Goal: Information Seeking & Learning: Understand process/instructions

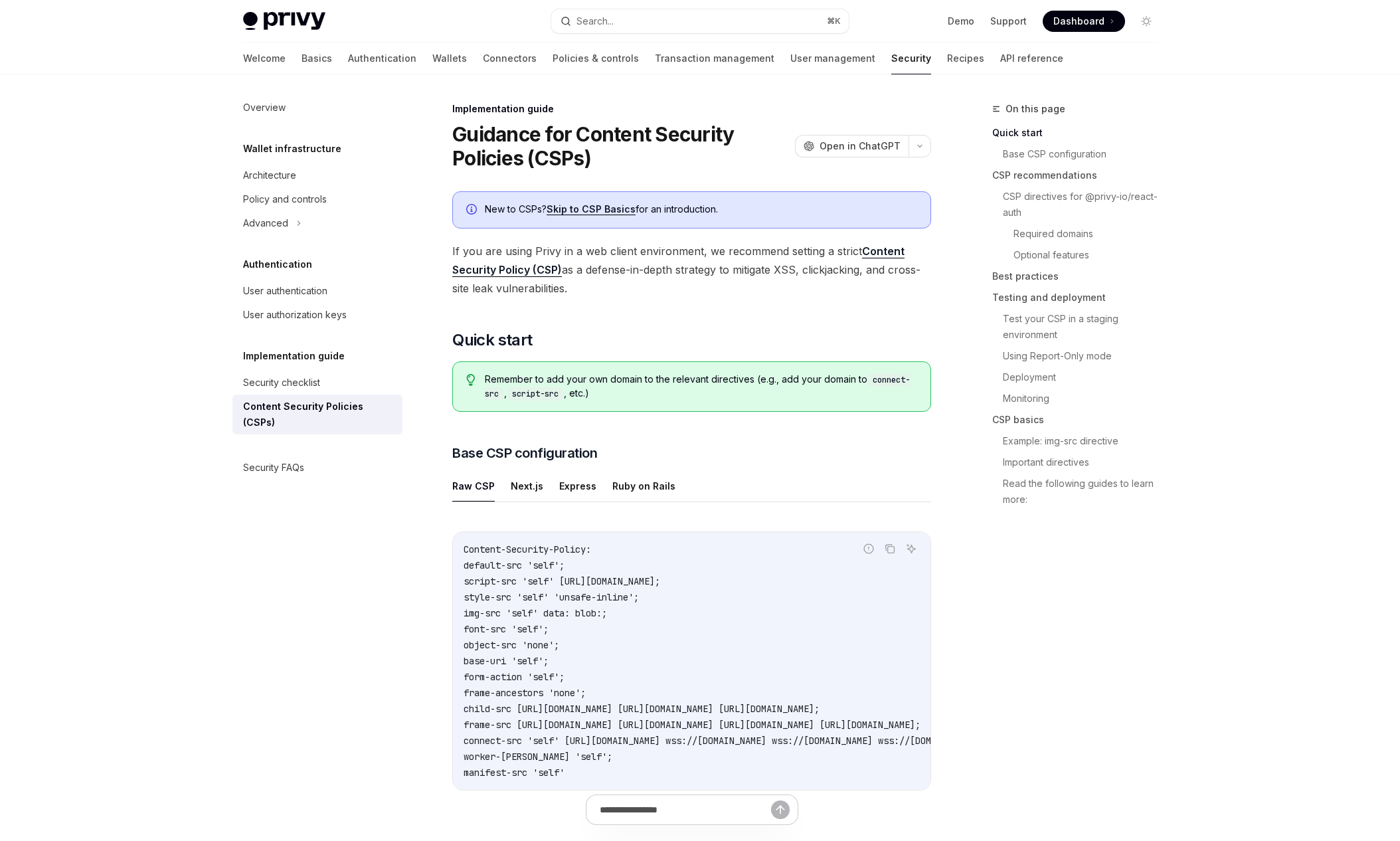
type textarea "*"
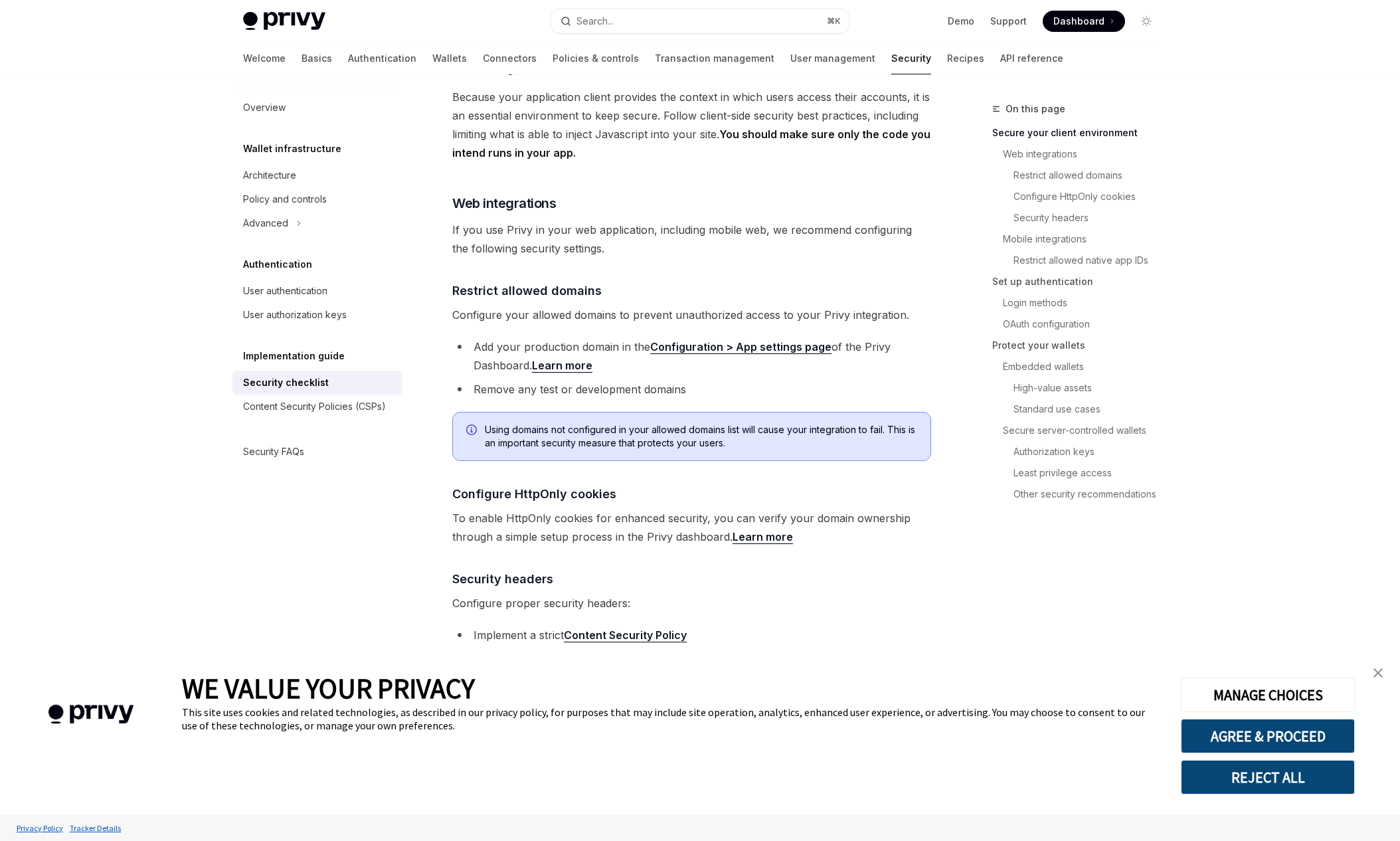
scroll to position [415, 0]
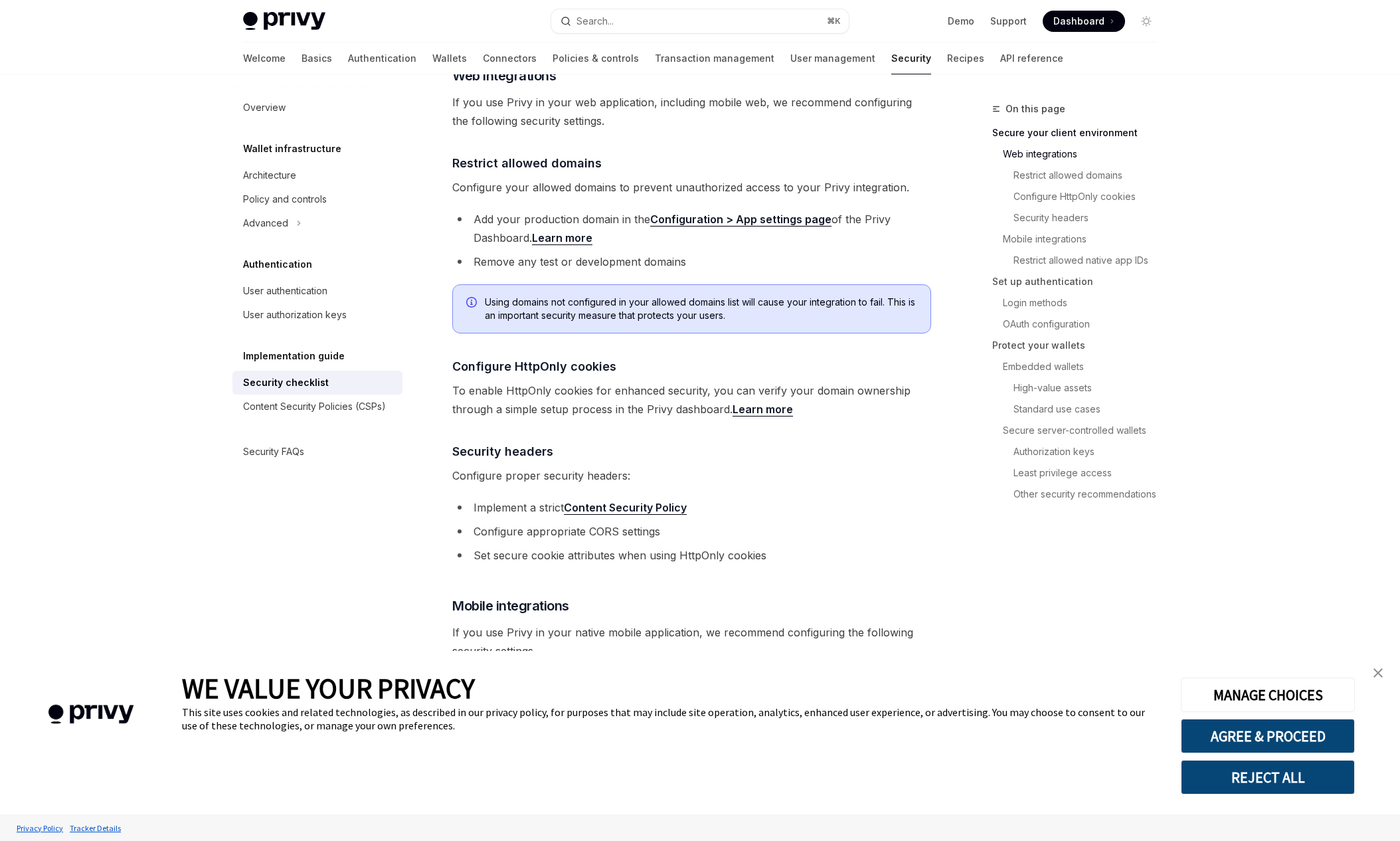
click at [1385, 670] on link "close banner" at bounding box center [1378, 673] width 27 height 27
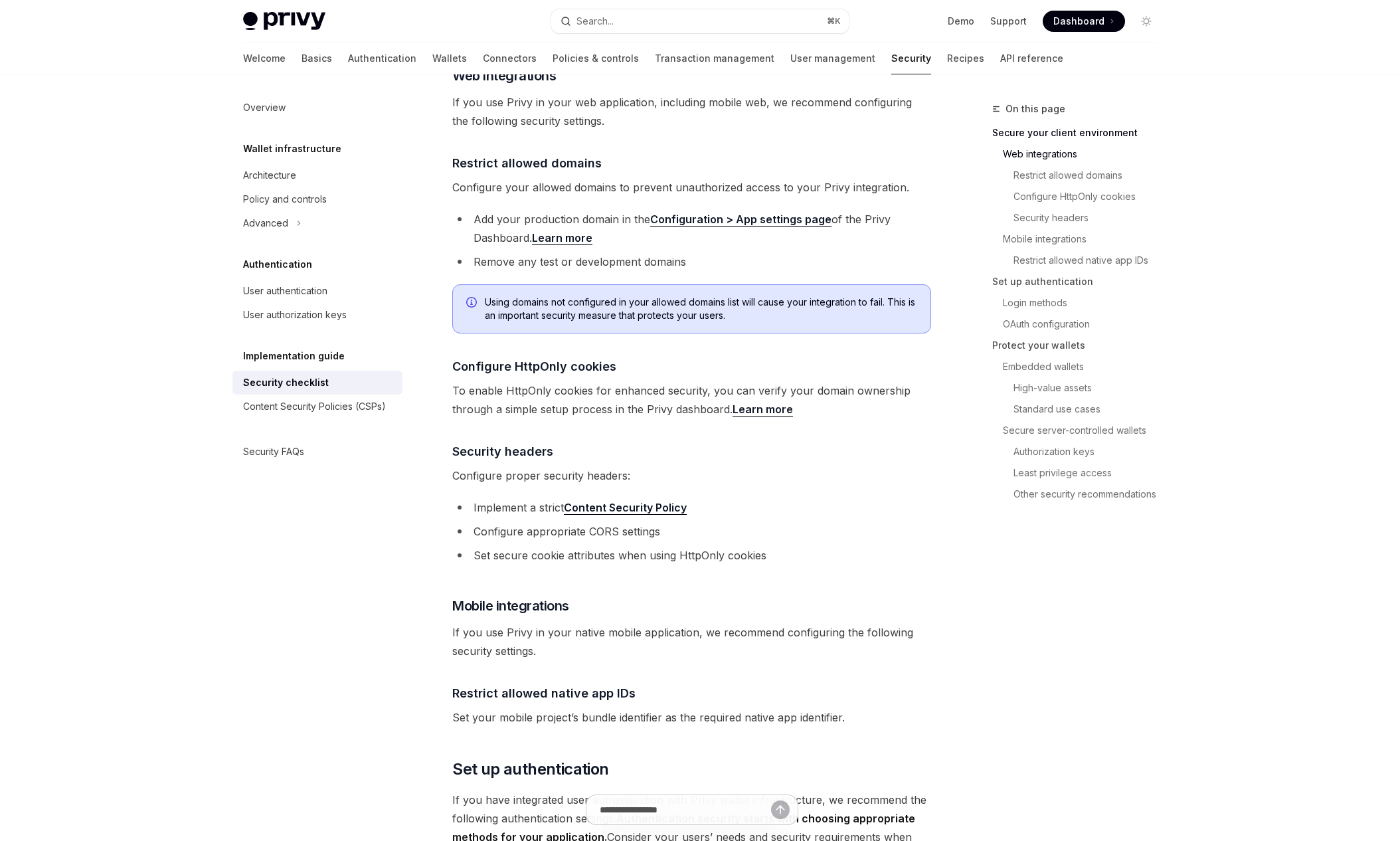
click at [755, 467] on span "Configure proper security headers:" at bounding box center [692, 475] width 479 height 19
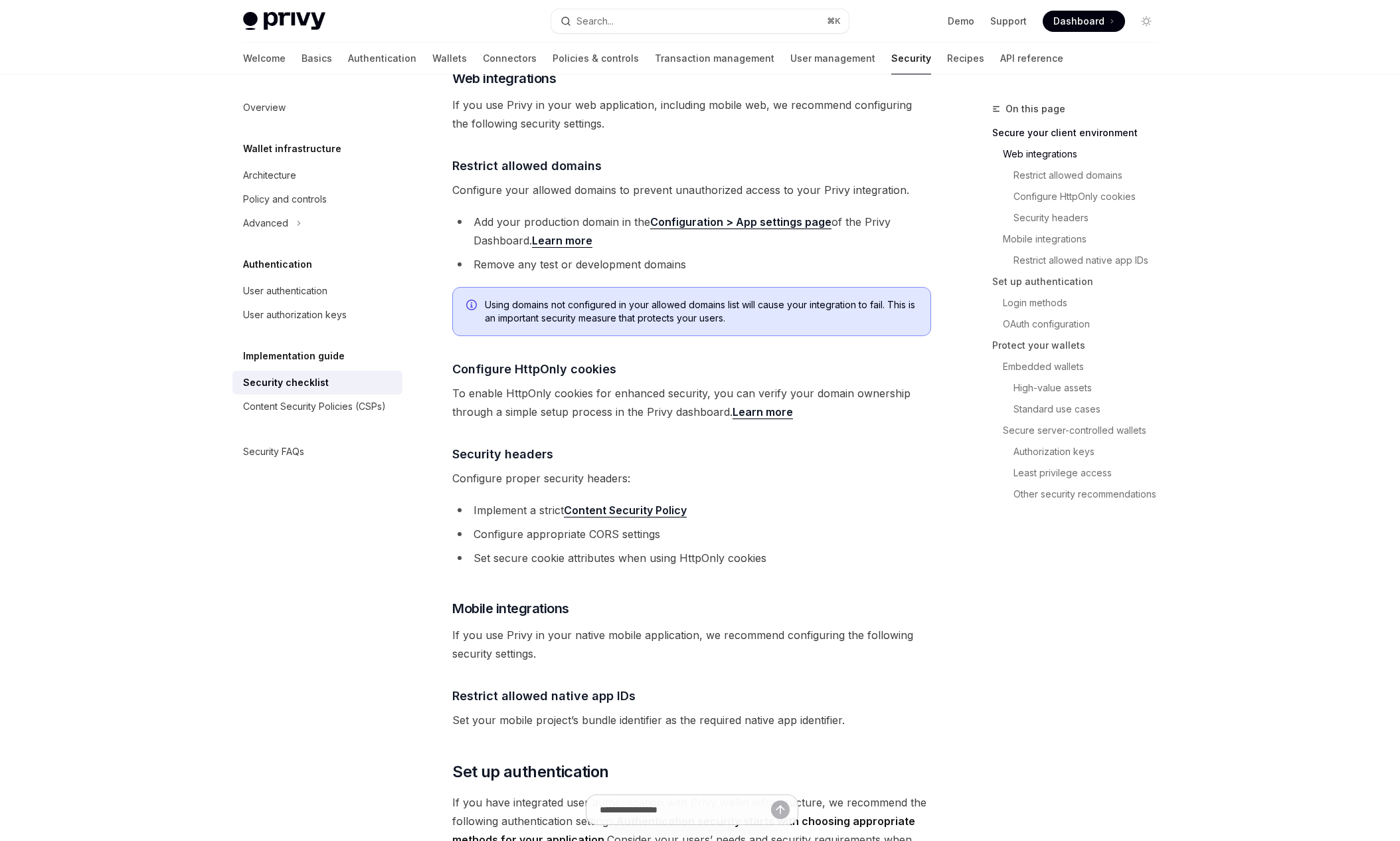
scroll to position [409, 0]
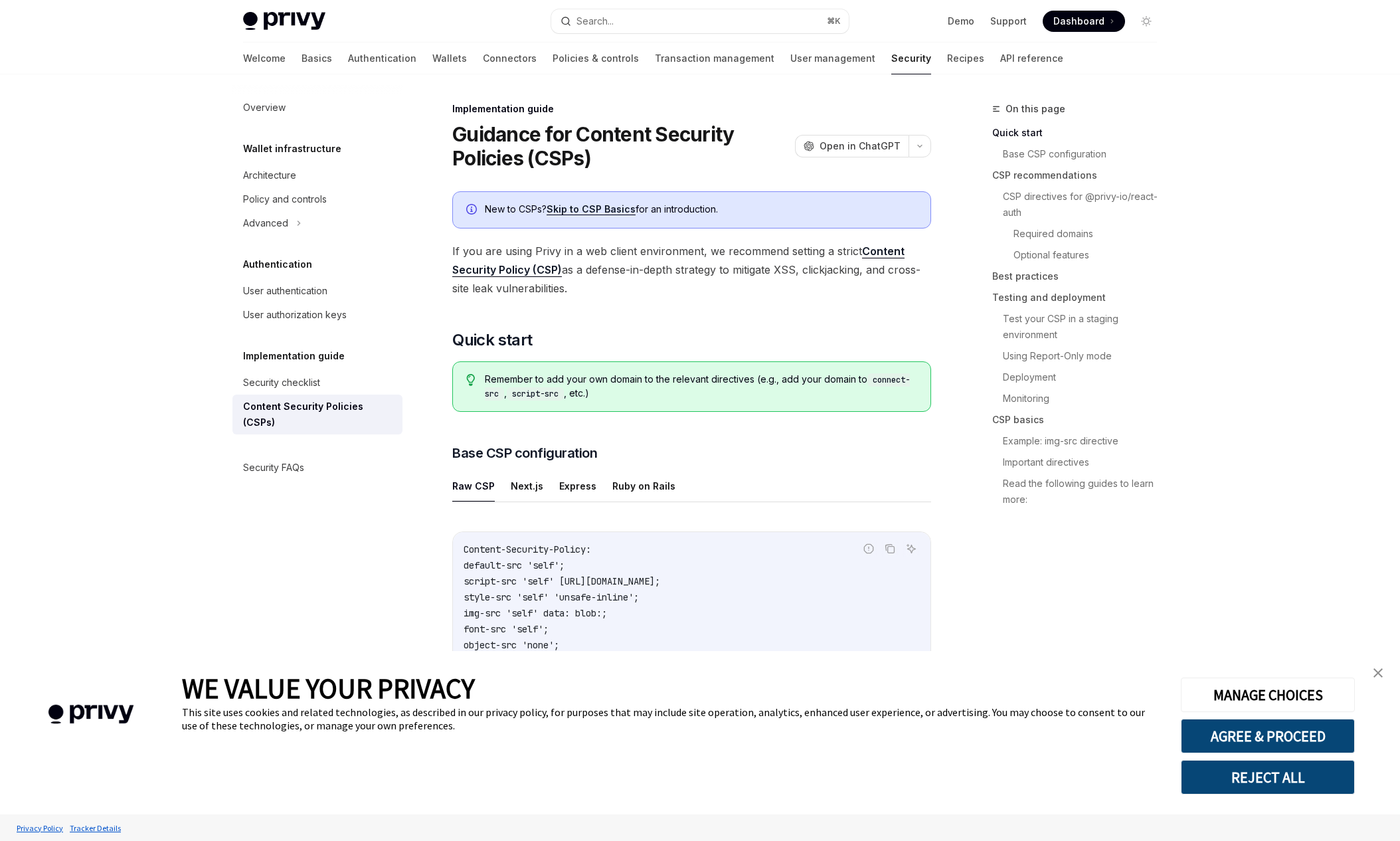
scroll to position [256, 0]
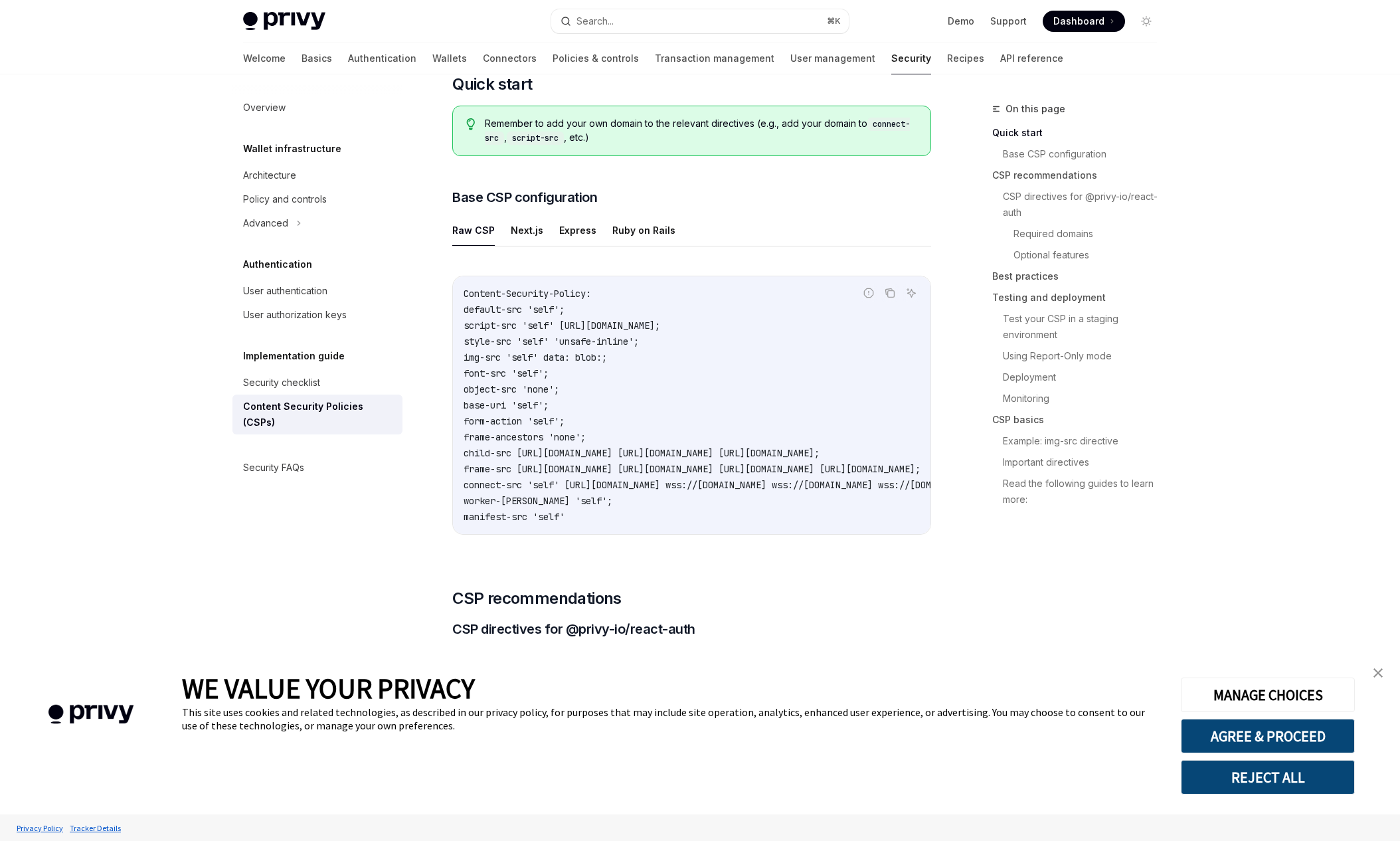
click at [1385, 670] on link "close banner" at bounding box center [1378, 673] width 27 height 27
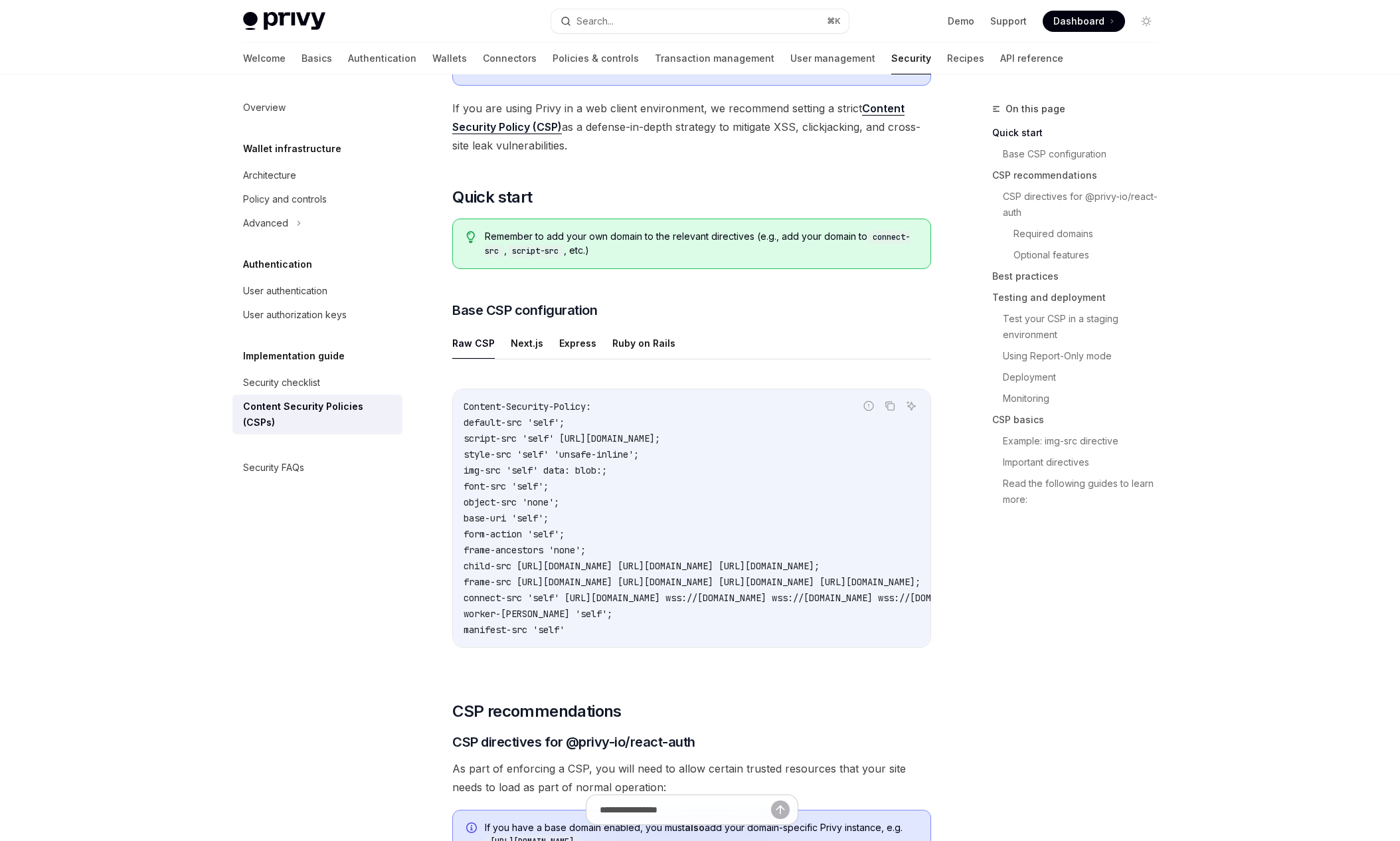
scroll to position [142, 0]
click at [518, 348] on button "Next.js" at bounding box center [527, 344] width 32 height 32
type textarea "*"
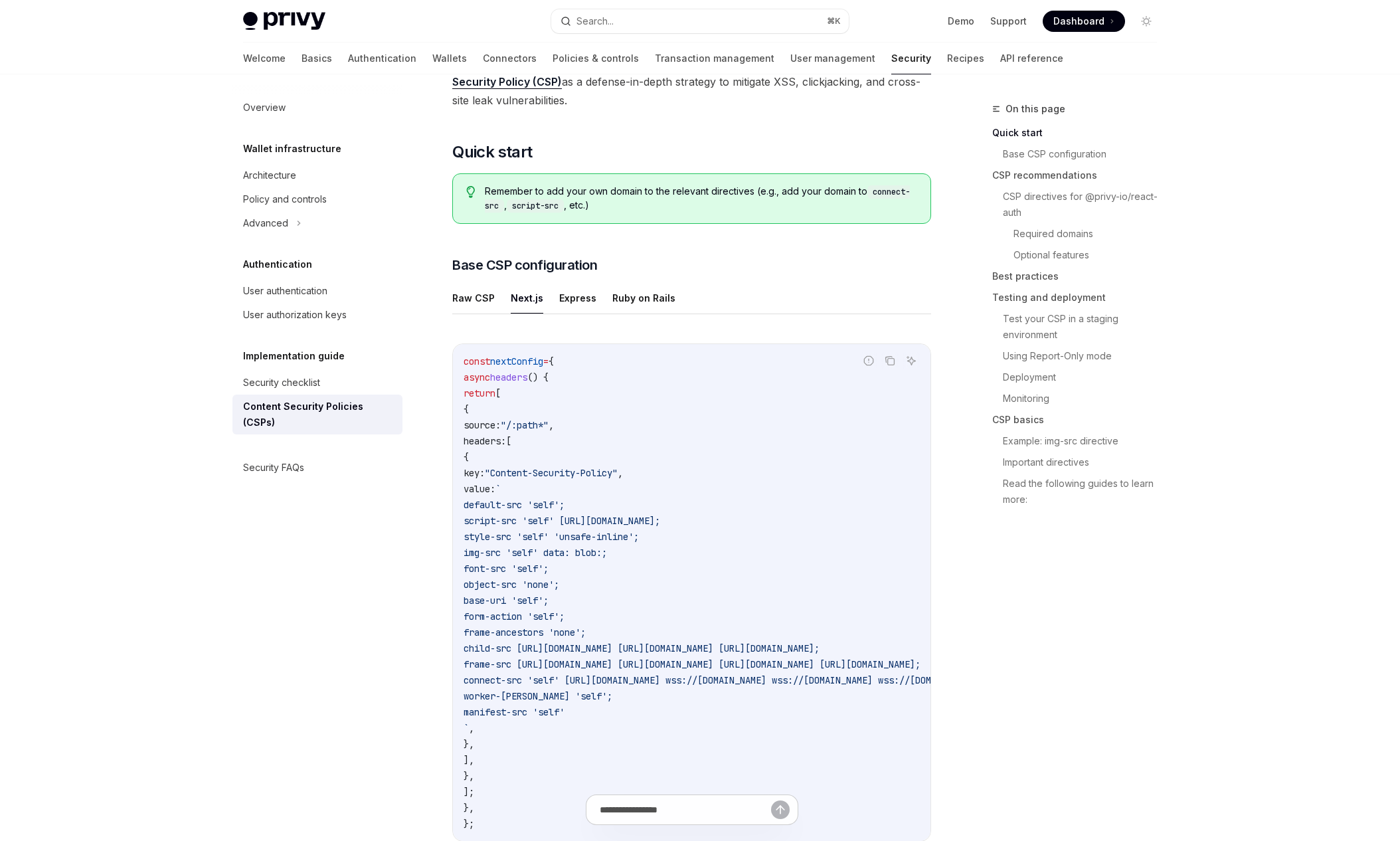
scroll to position [186, 0]
click at [890, 361] on icon "Copy the contents from the code block" at bounding box center [890, 362] width 11 height 11
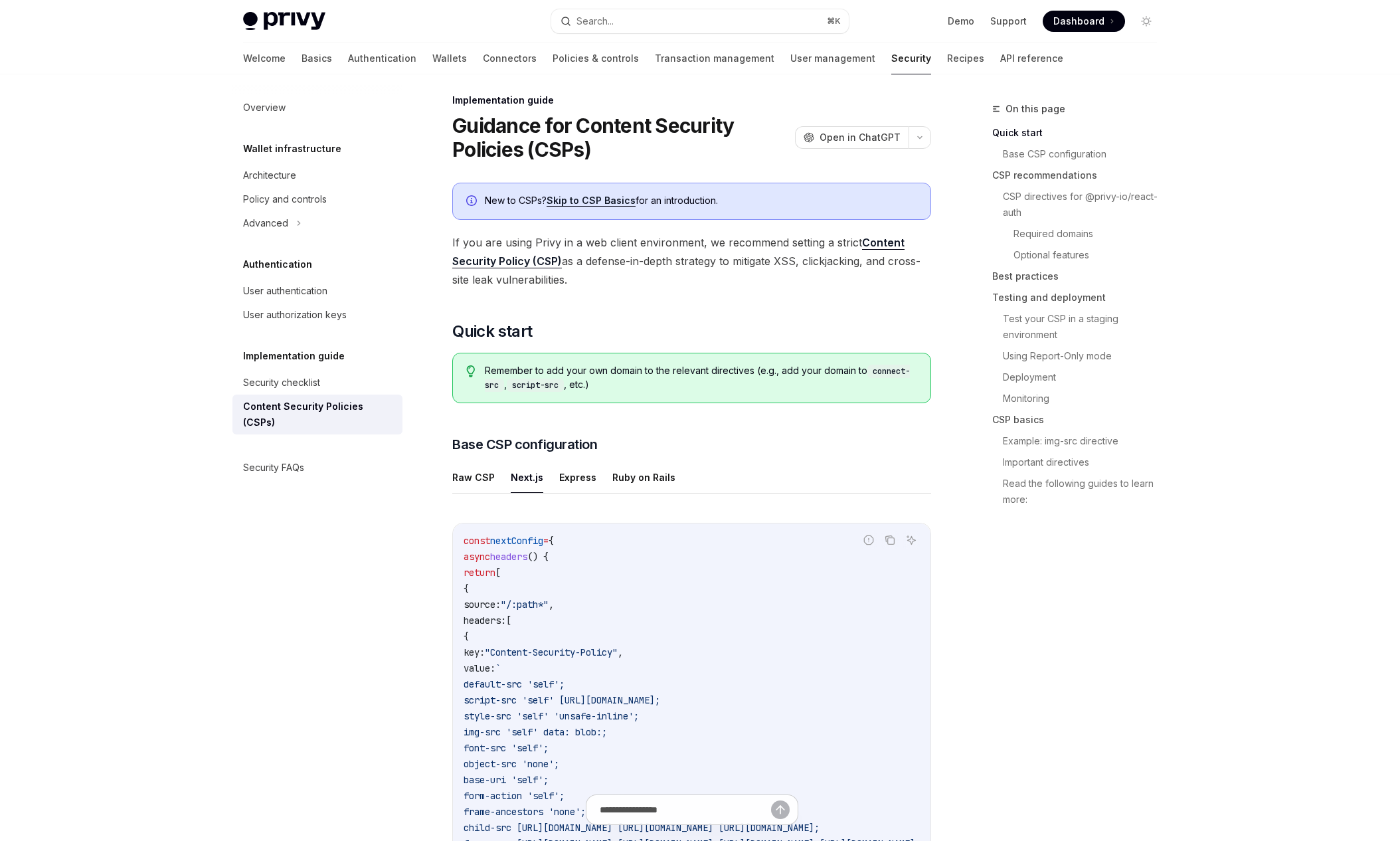
scroll to position [0, 0]
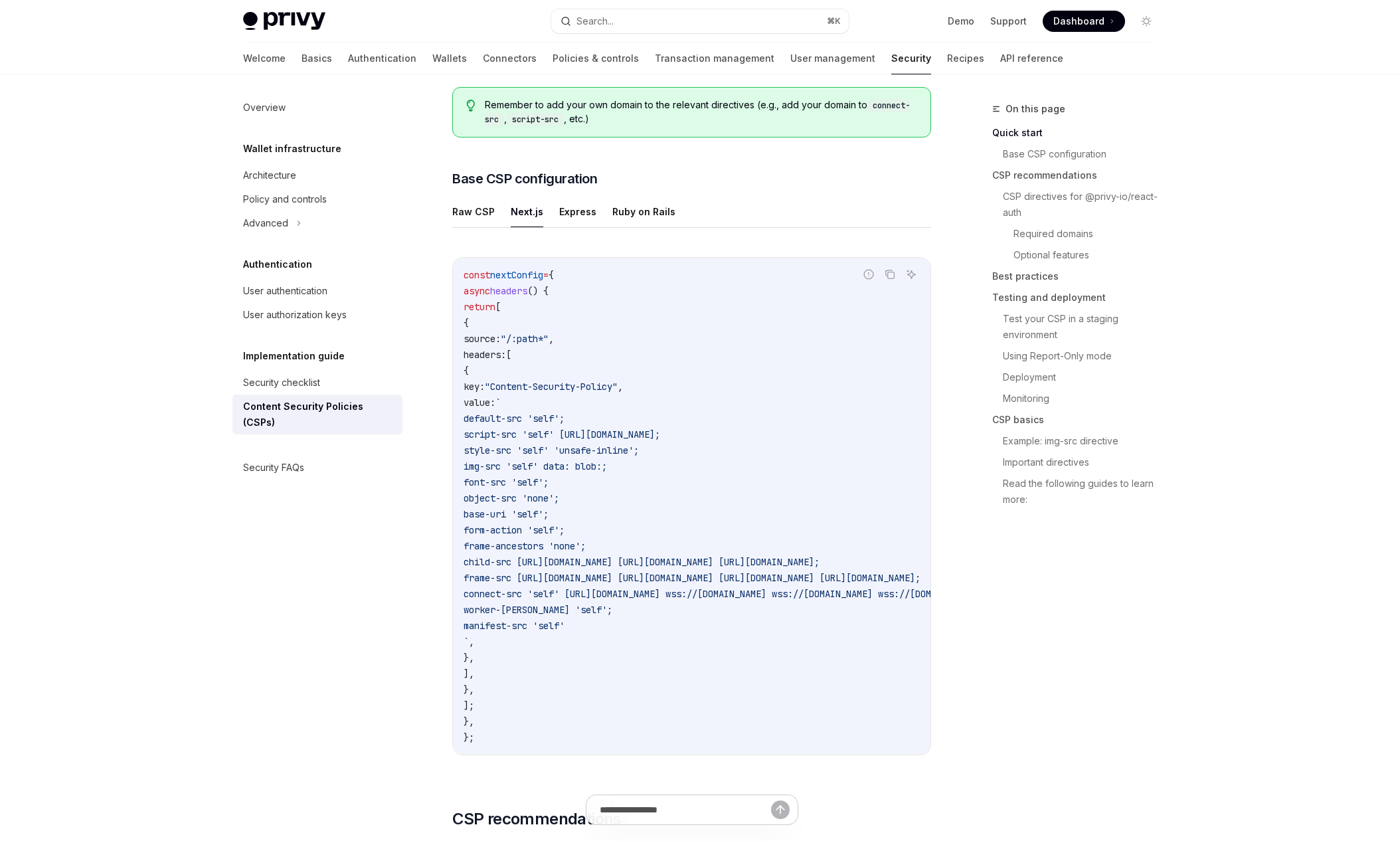
scroll to position [275, 0]
click at [887, 277] on icon "Copy the contents from the code block" at bounding box center [890, 273] width 11 height 11
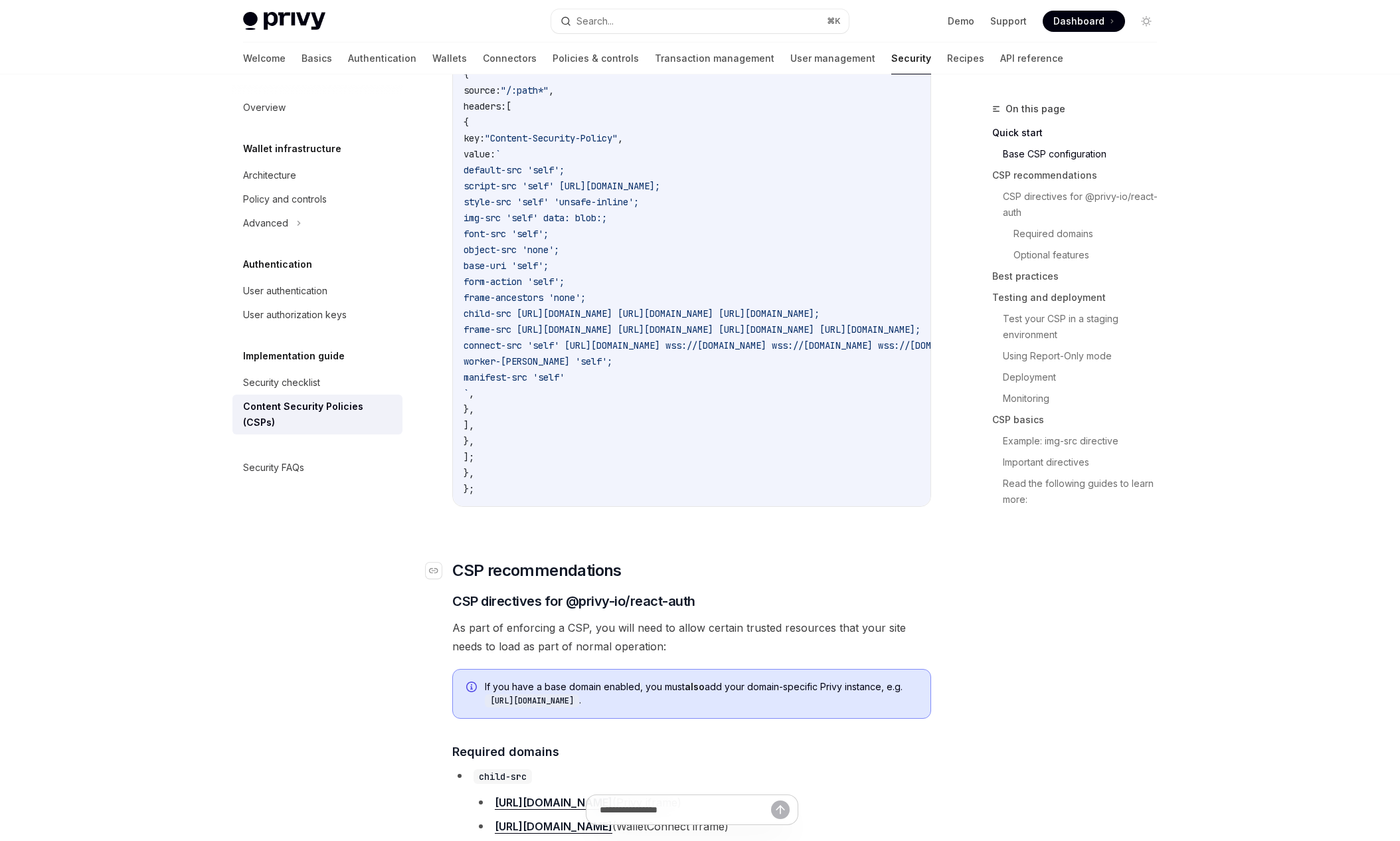
click at [921, 575] on h2 "​ CSP recommendations" at bounding box center [692, 571] width 479 height 21
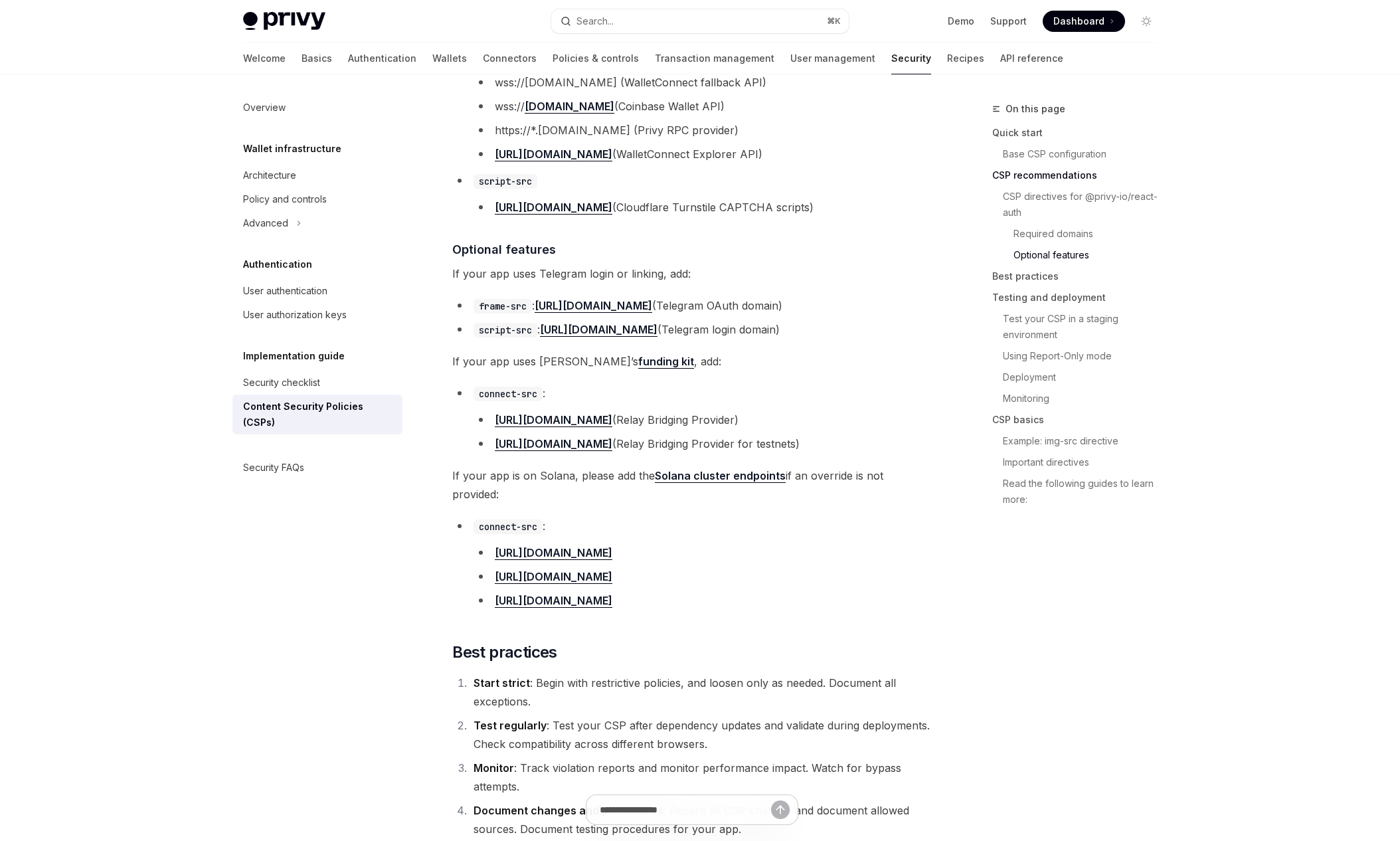
scroll to position [1520, 0]
click at [845, 565] on li "https://api.devnet.solana.com" at bounding box center [702, 574] width 458 height 19
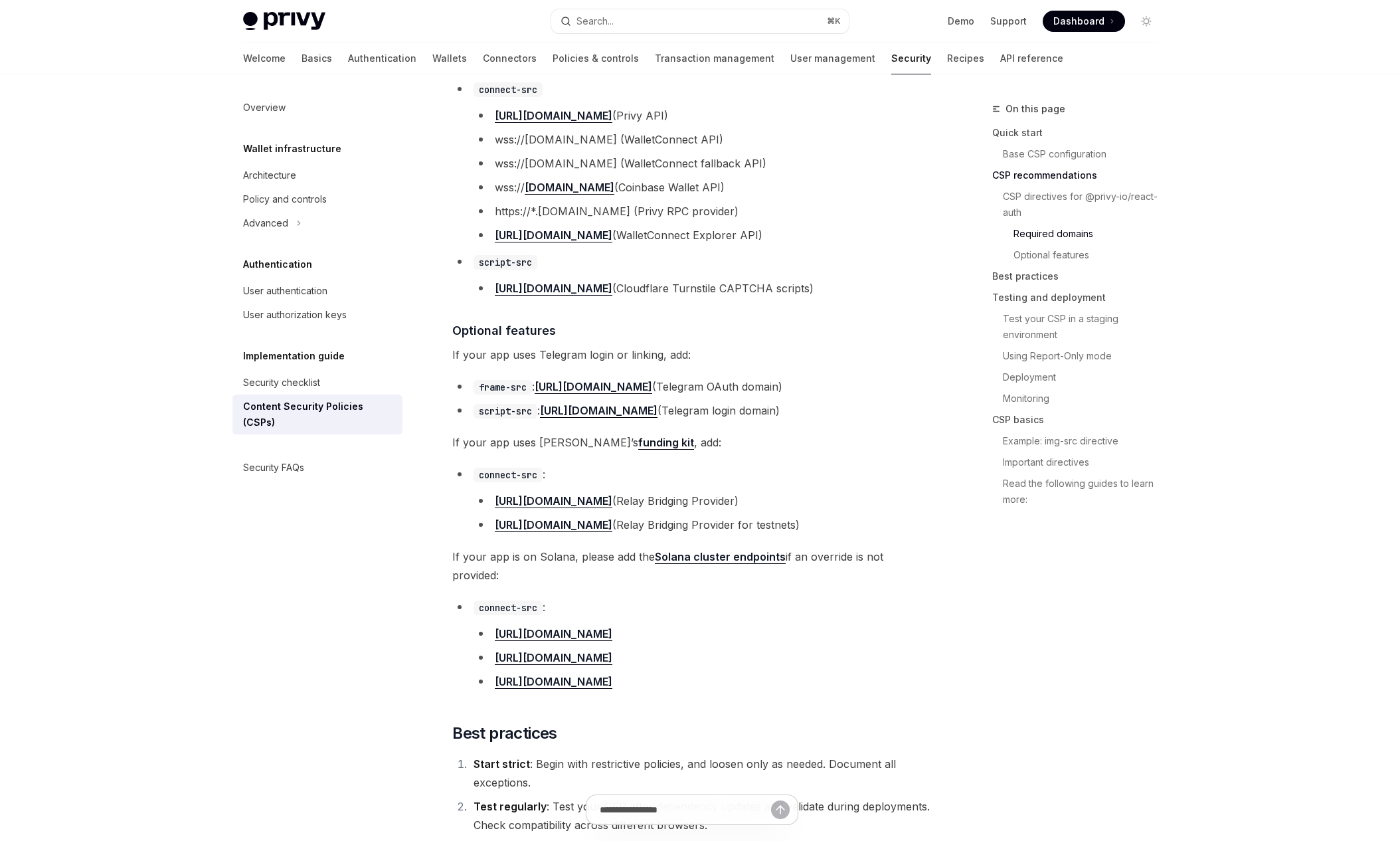
scroll to position [1523, 0]
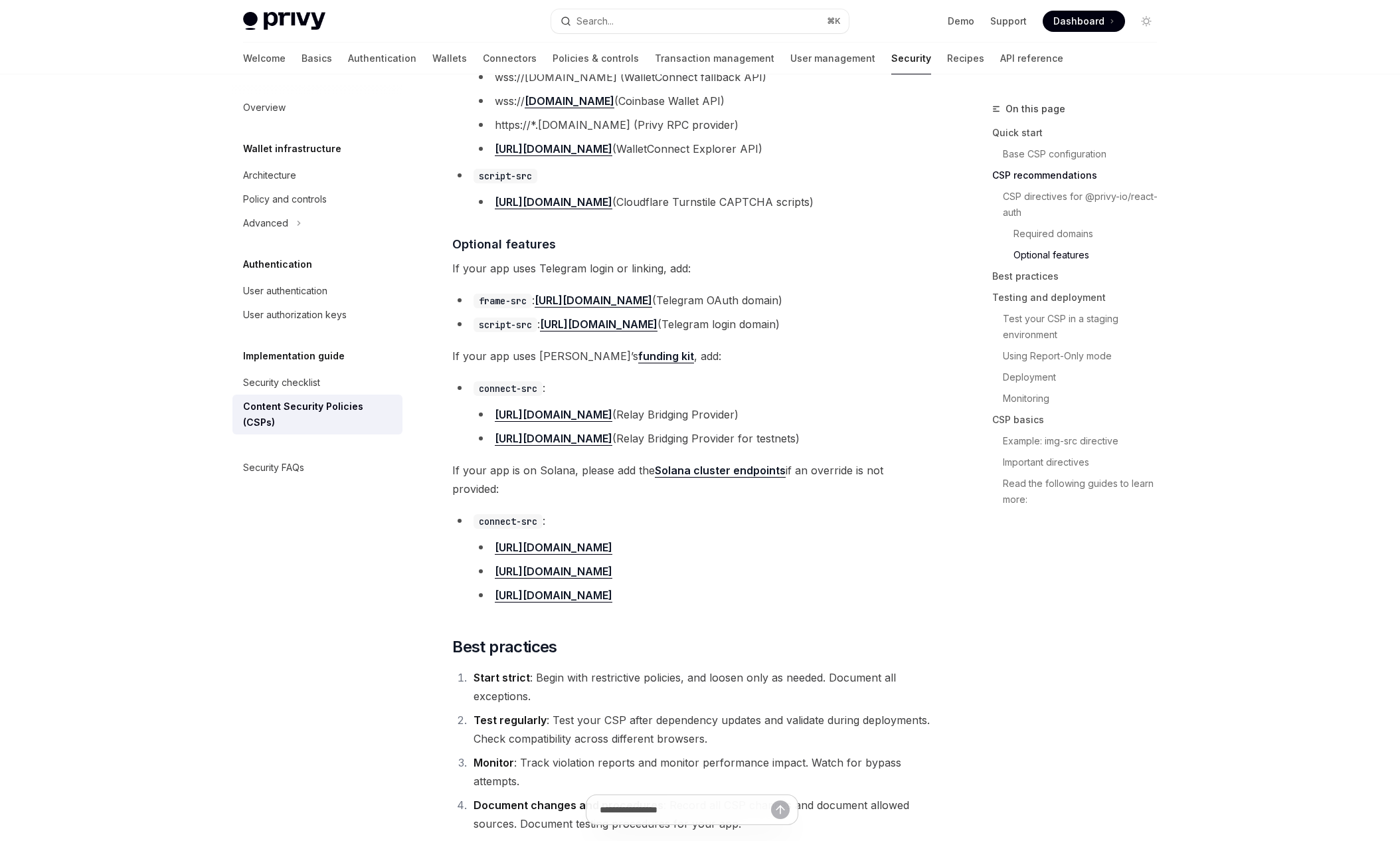
click at [923, 562] on li "https://api.devnet.solana.com" at bounding box center [702, 571] width 458 height 19
click at [694, 586] on li "https://api.testnet.solana.com" at bounding box center [702, 595] width 458 height 19
drag, startPoint x: 694, startPoint y: 588, endPoint x: 487, endPoint y: 527, distance: 215.8
click at [487, 539] on ul "https://api.mainnet-beta.solana.com https://api.devnet.solana.com https://api.t…" at bounding box center [702, 572] width 458 height 66
click at [793, 564] on li "https://api.devnet.solana.com" at bounding box center [702, 571] width 458 height 19
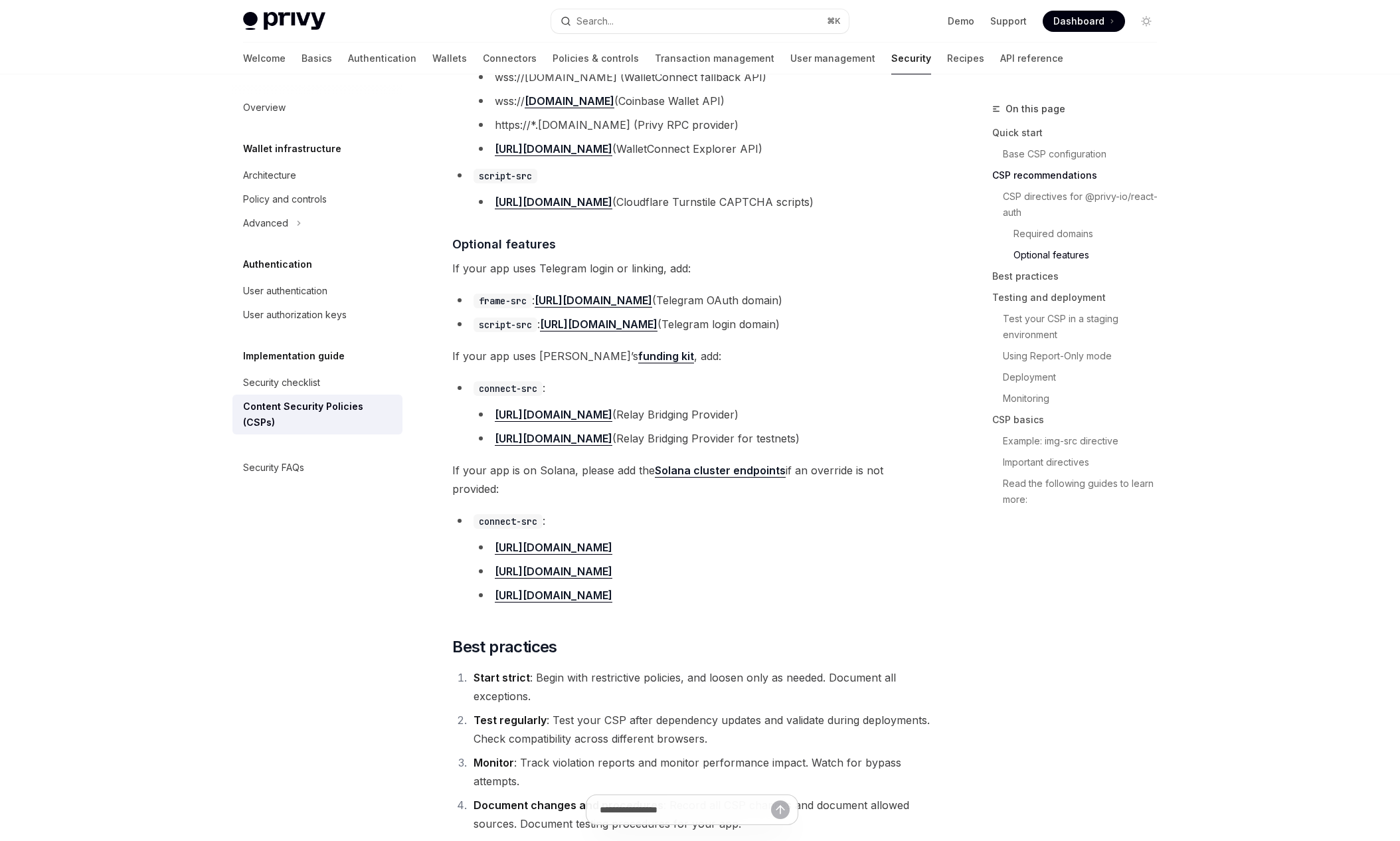
drag, startPoint x: 761, startPoint y: 585, endPoint x: 491, endPoint y: 530, distance: 275.5
click at [491, 539] on ul "https://api.mainnet-beta.solana.com https://api.devnet.solana.com https://api.t…" at bounding box center [702, 572] width 458 height 66
copy ul "https://api.mainnet-beta.solana.com https://api.devnet.solana.com https://api.t…"
click at [796, 566] on ul "https://api.mainnet-beta.solana.com https://api.devnet.solana.com https://api.t…" at bounding box center [702, 572] width 458 height 66
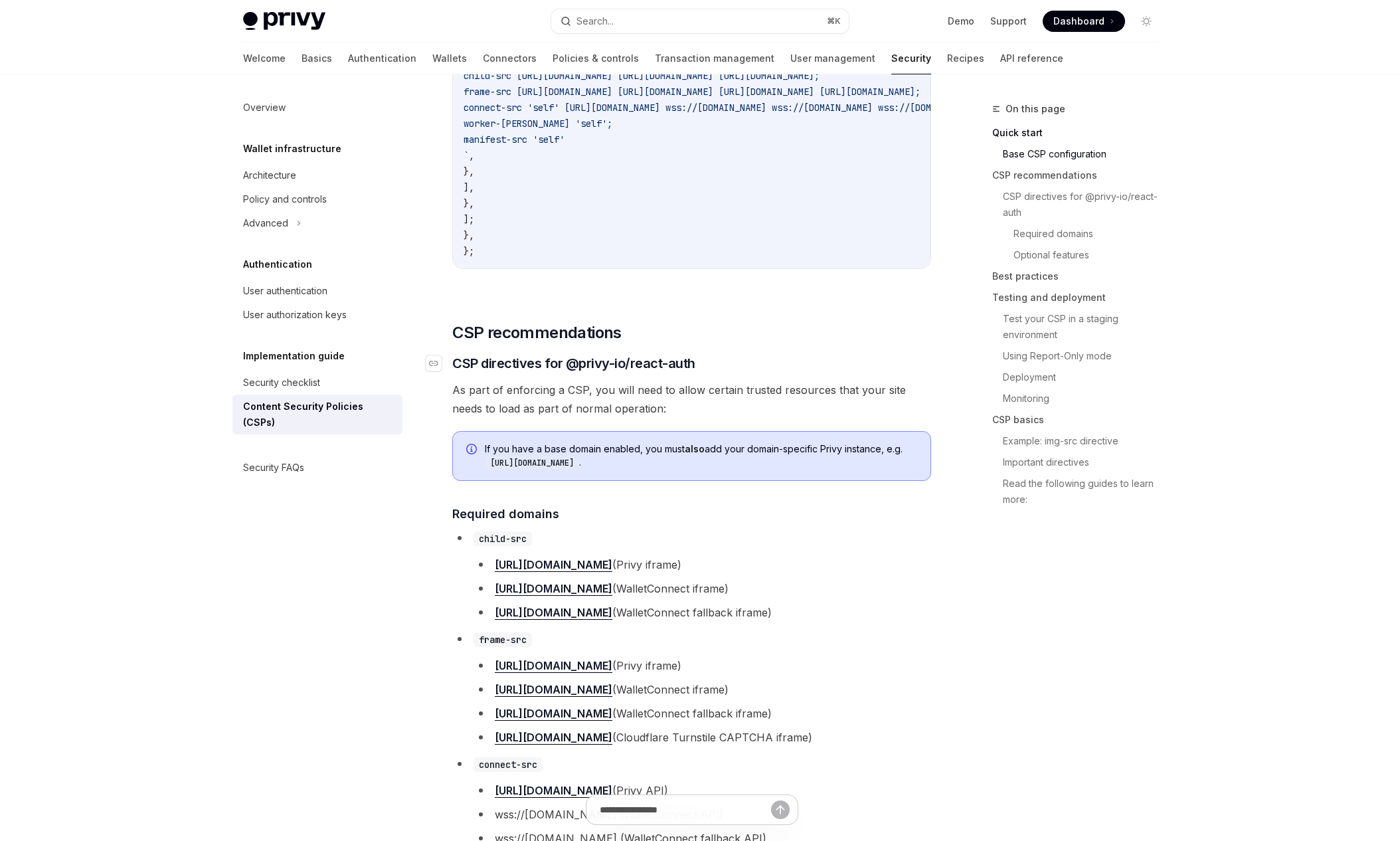
scroll to position [478, 0]
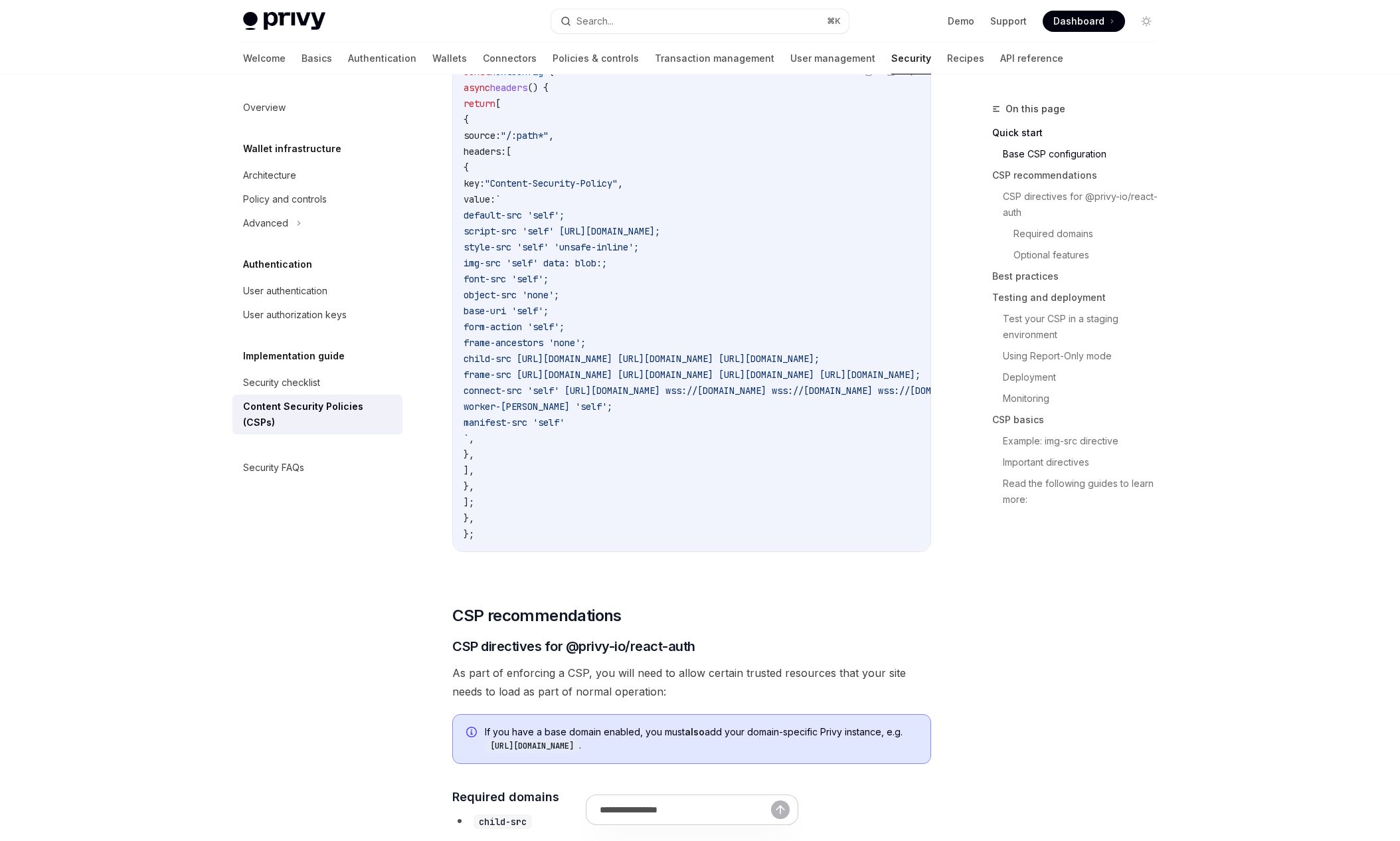
click at [578, 561] on div "Report incorrect code Copy Ask AI const nextConfig = { async headers () { retur…" at bounding box center [692, 306] width 479 height 533
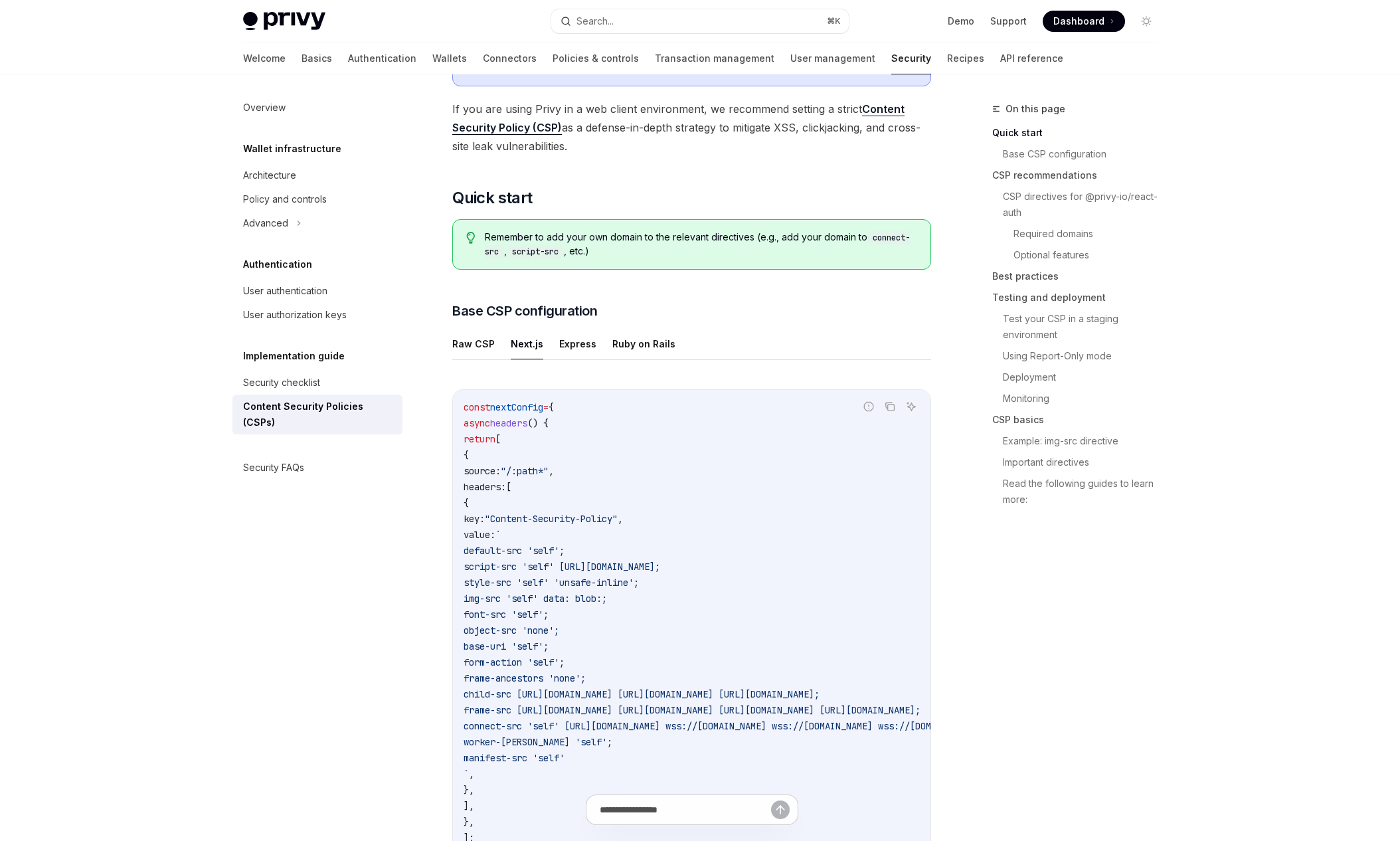
scroll to position [0, 0]
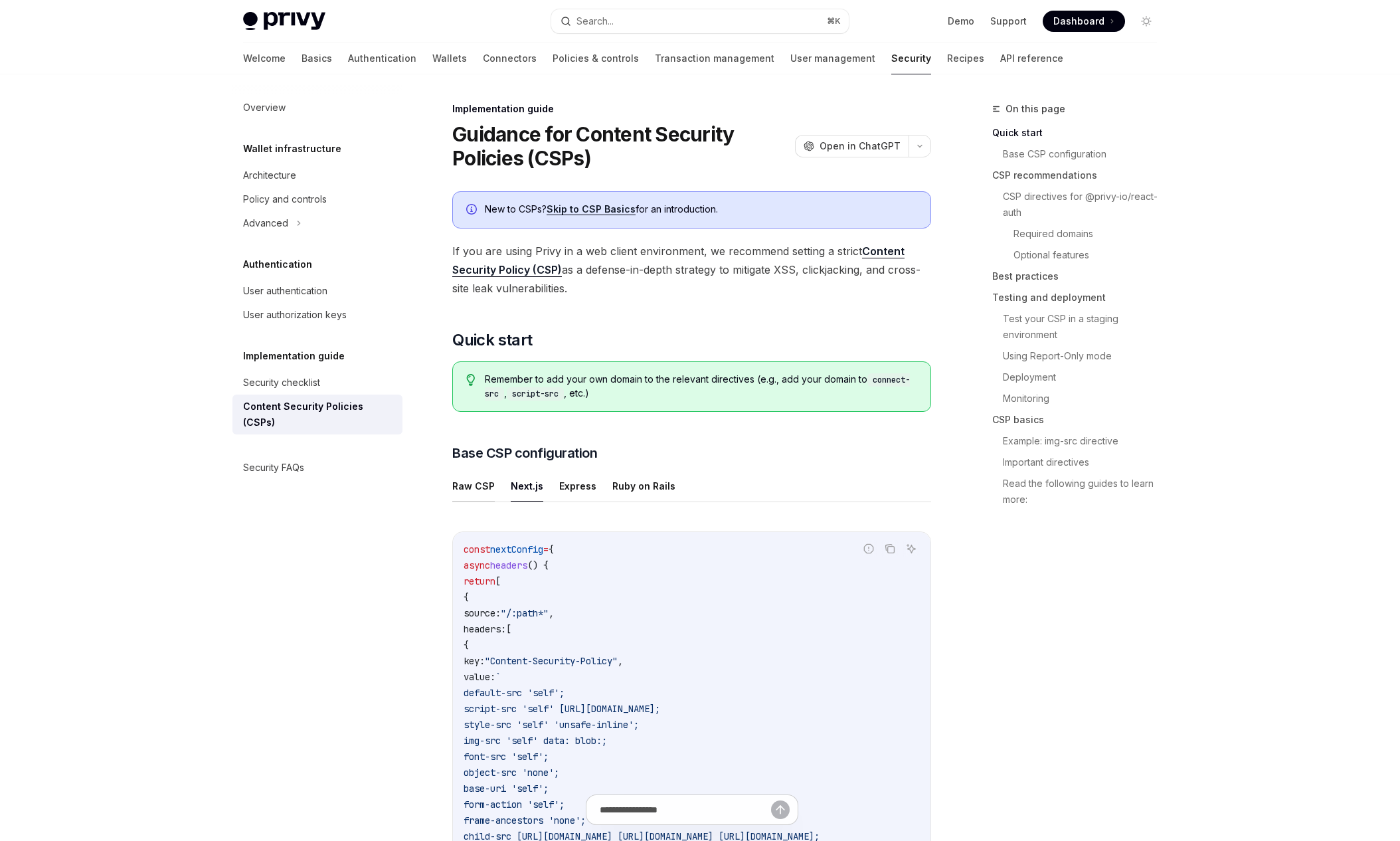
click at [480, 485] on button "Raw CSP" at bounding box center [474, 486] width 43 height 32
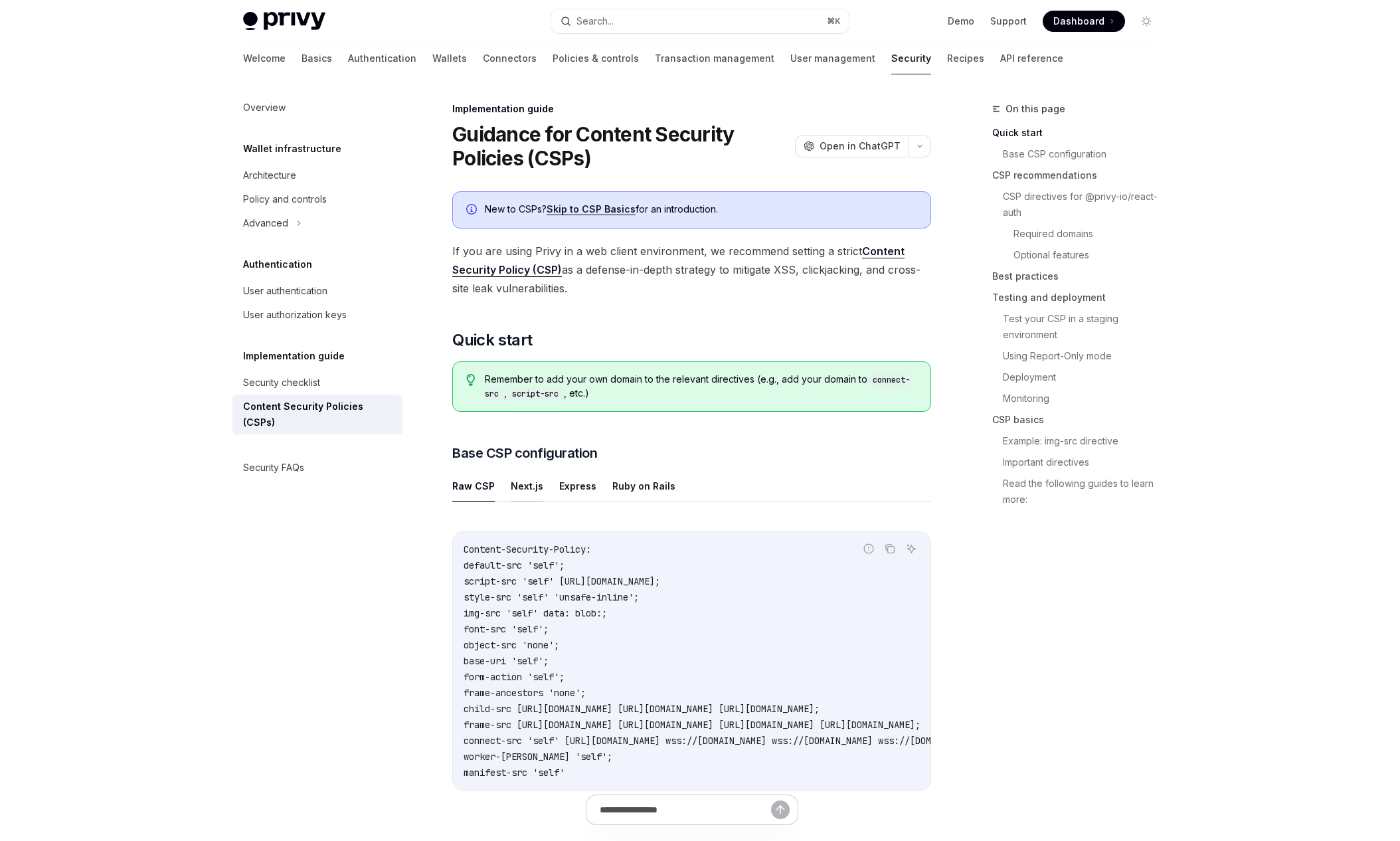
click at [521, 484] on button "Next.js" at bounding box center [527, 486] width 32 height 32
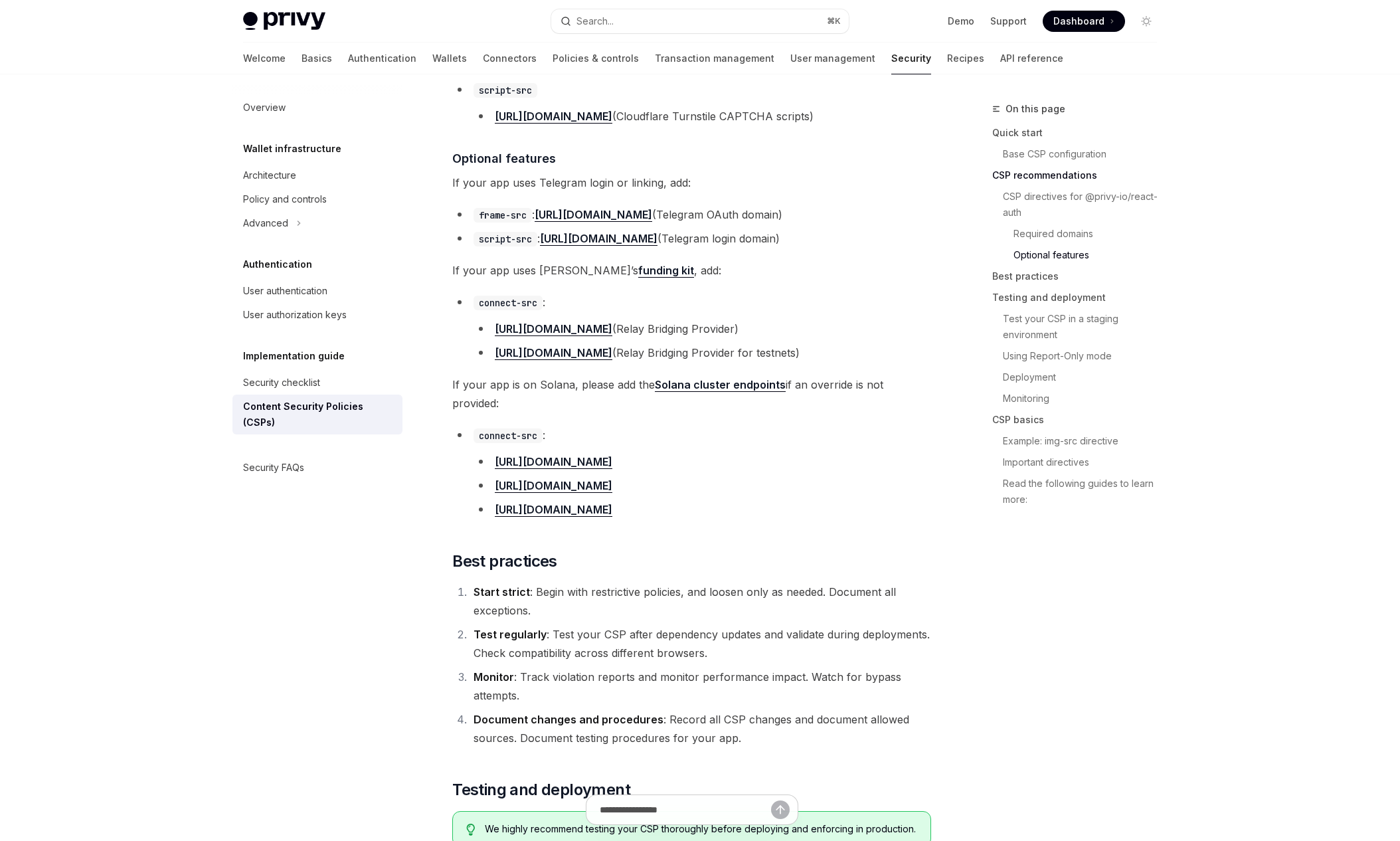
scroll to position [1609, 0]
drag, startPoint x: 598, startPoint y: 331, endPoint x: 497, endPoint y: 330, distance: 101.0
click at [497, 330] on li "https://api.relay.link (Relay Bridging Provider)" at bounding box center [702, 328] width 458 height 19
copy link "https://api.relay.link"
click at [816, 311] on li "connect-src : https://api.relay.link (Relay Bridging Provider) https://api.test…" at bounding box center [692, 327] width 479 height 69
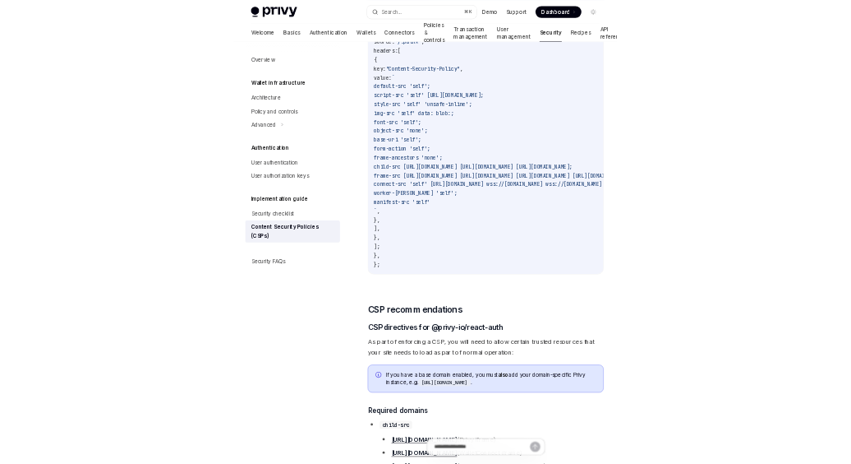
scroll to position [1011, 0]
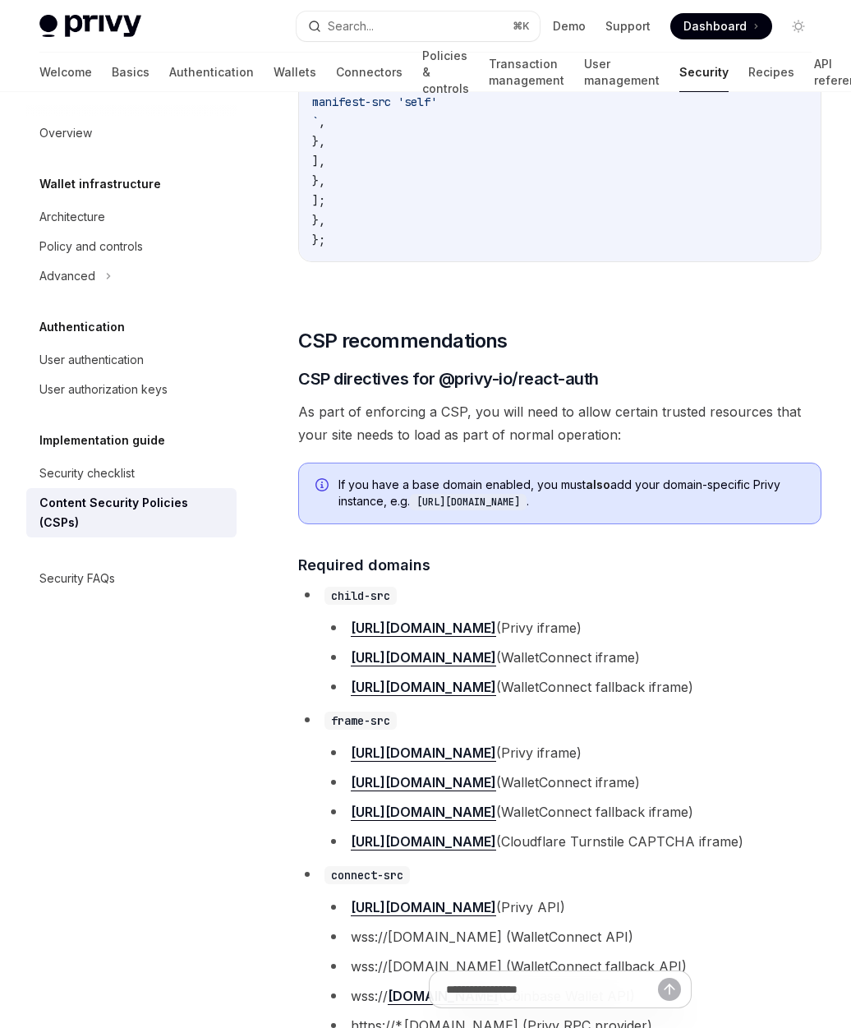
type textarea "*"
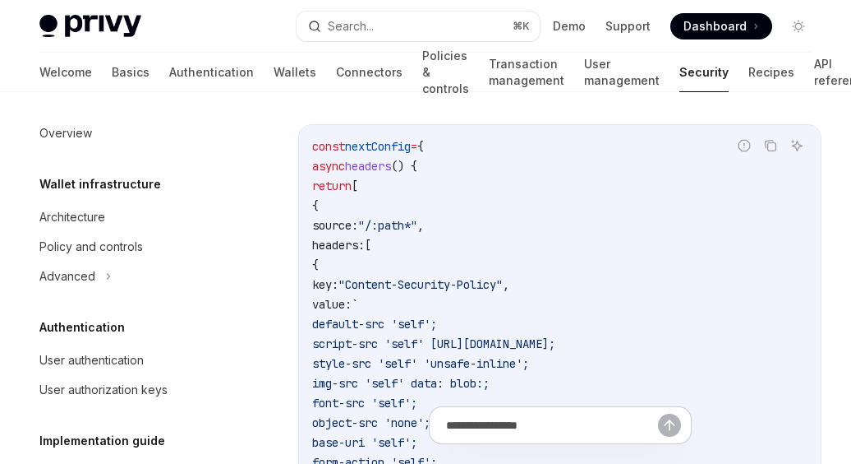
scroll to position [0, 0]
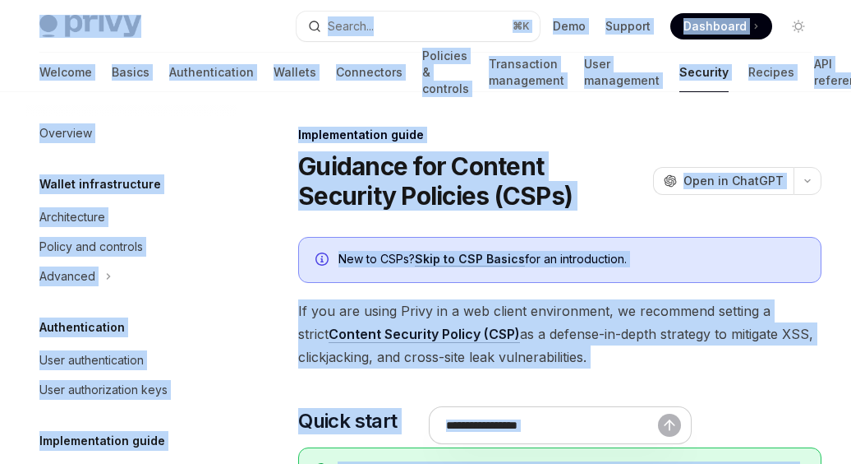
copy div "Privy Docs home page Search... ⌘ K Demo Support Dashboard Dashboard Search... N…"
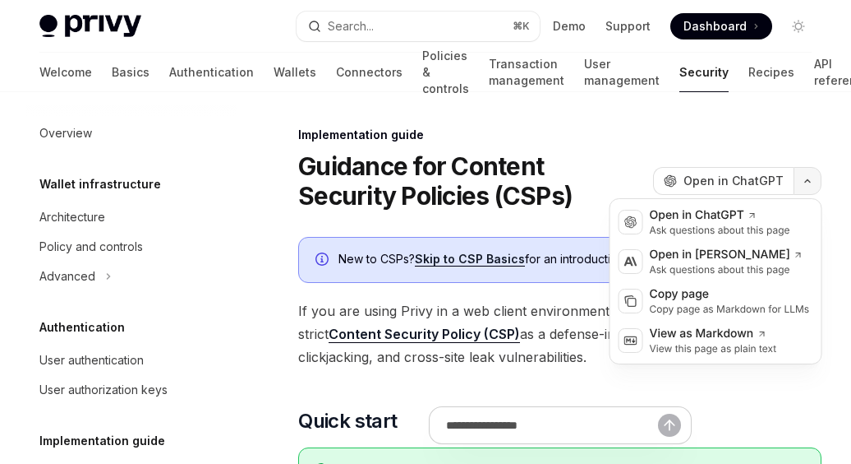
click at [806, 185] on button "button" at bounding box center [808, 181] width 28 height 28
click at [671, 296] on div "Copy page" at bounding box center [730, 294] width 160 height 16
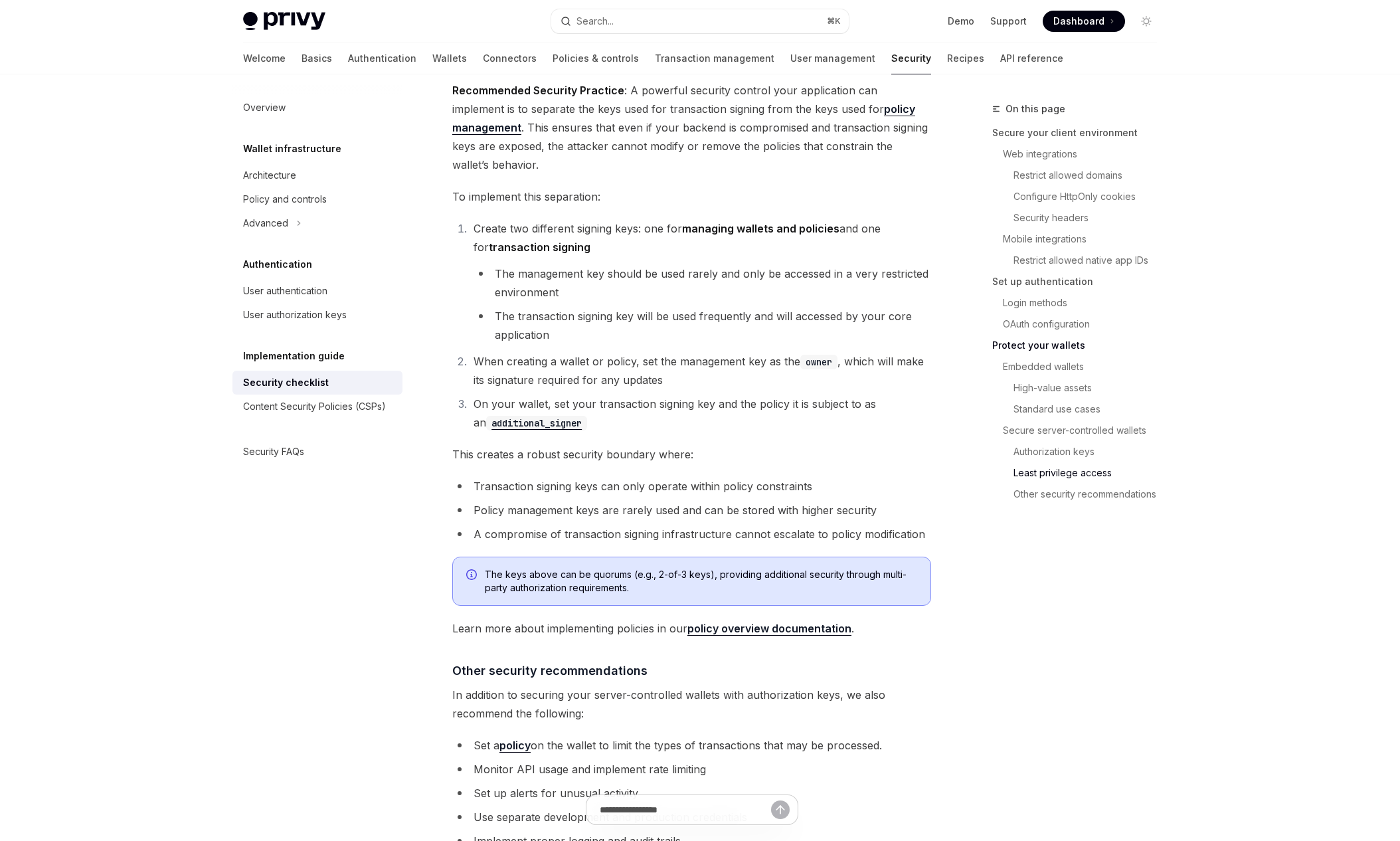
scroll to position [2788, 0]
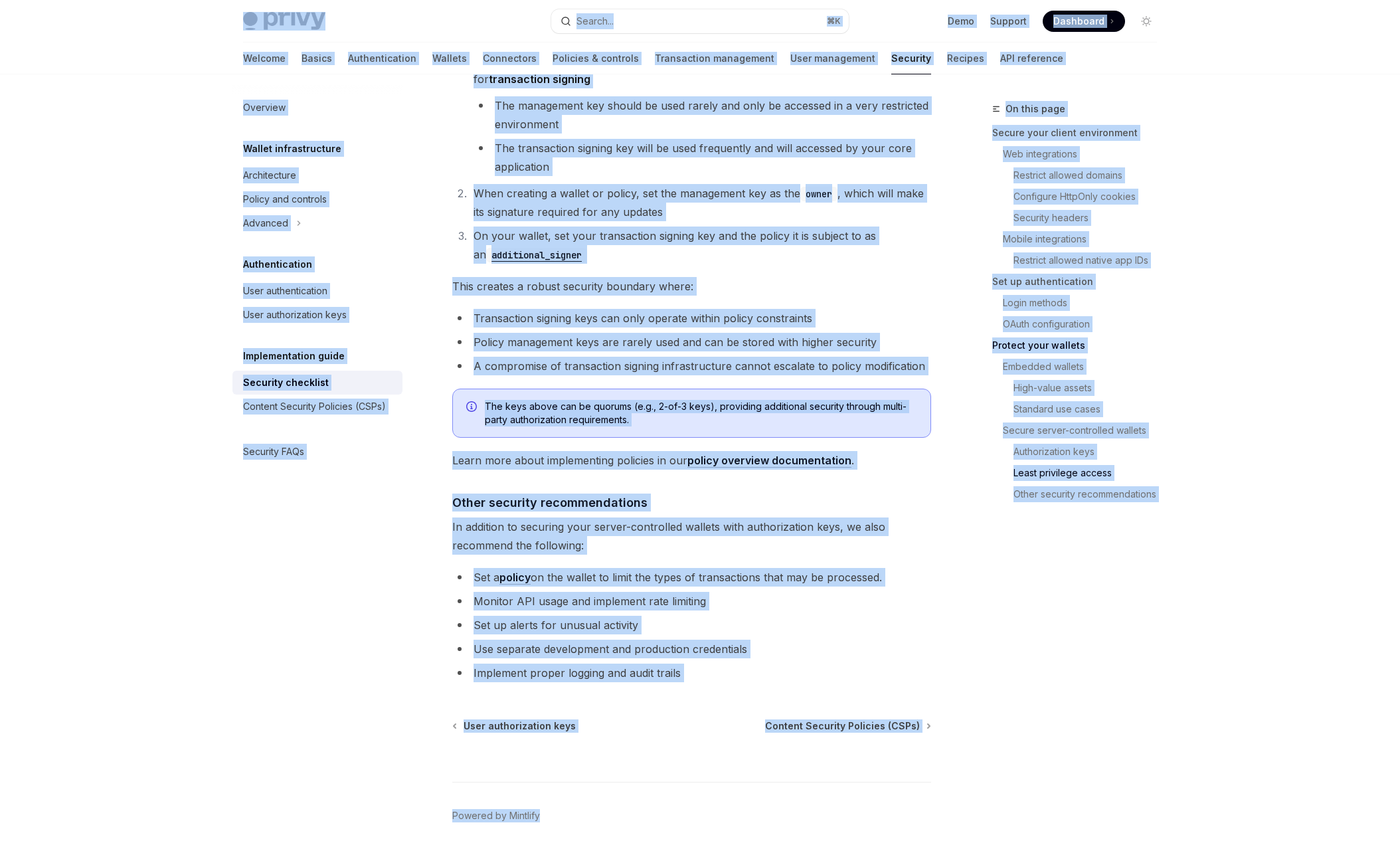
copy div "Privy Docs home page Search... ⌘ K Demo Support Dashboard Dashboard Search... N…"
click at [1039, 599] on div "On this page Secure your client environment Web integrations Restrict allowed d…" at bounding box center [1067, 471] width 202 height 741
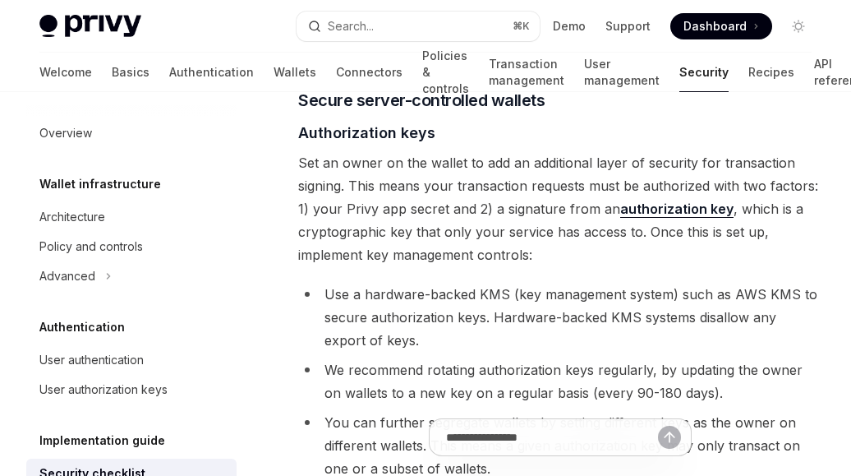
scroll to position [2332, 0]
